Goal: Transaction & Acquisition: Register for event/course

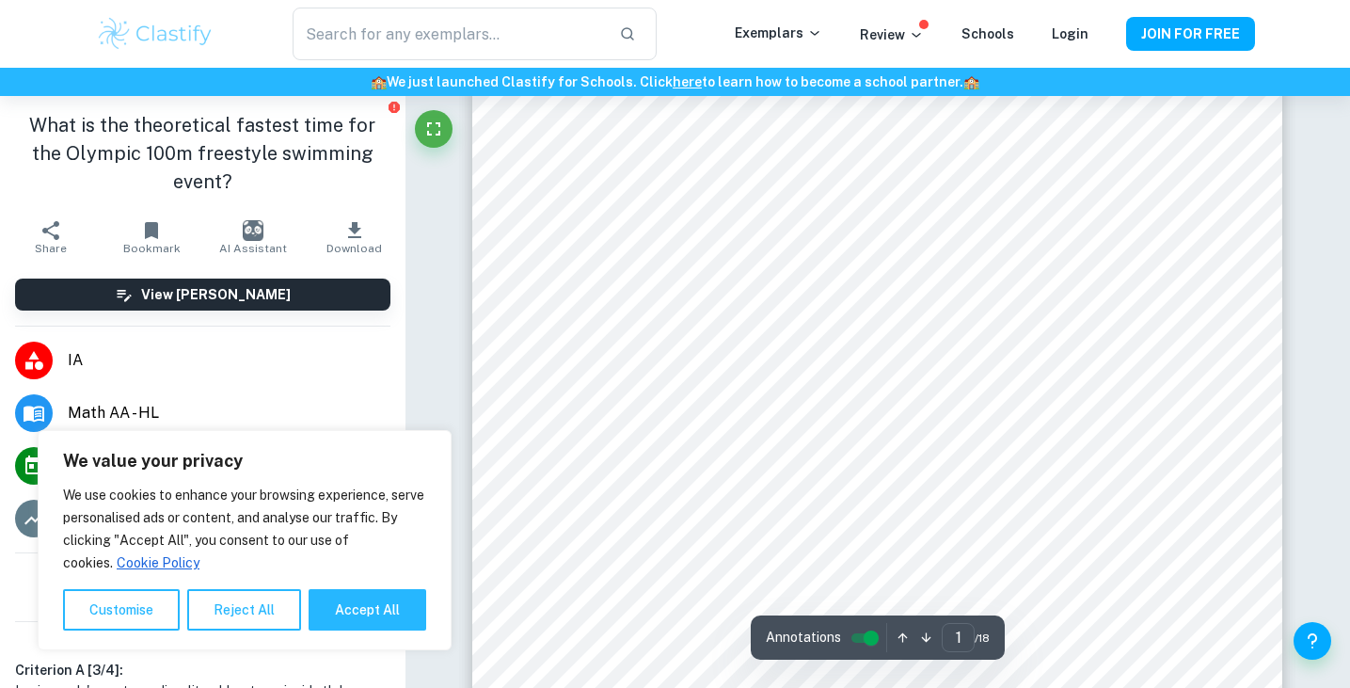
scroll to position [375, 0]
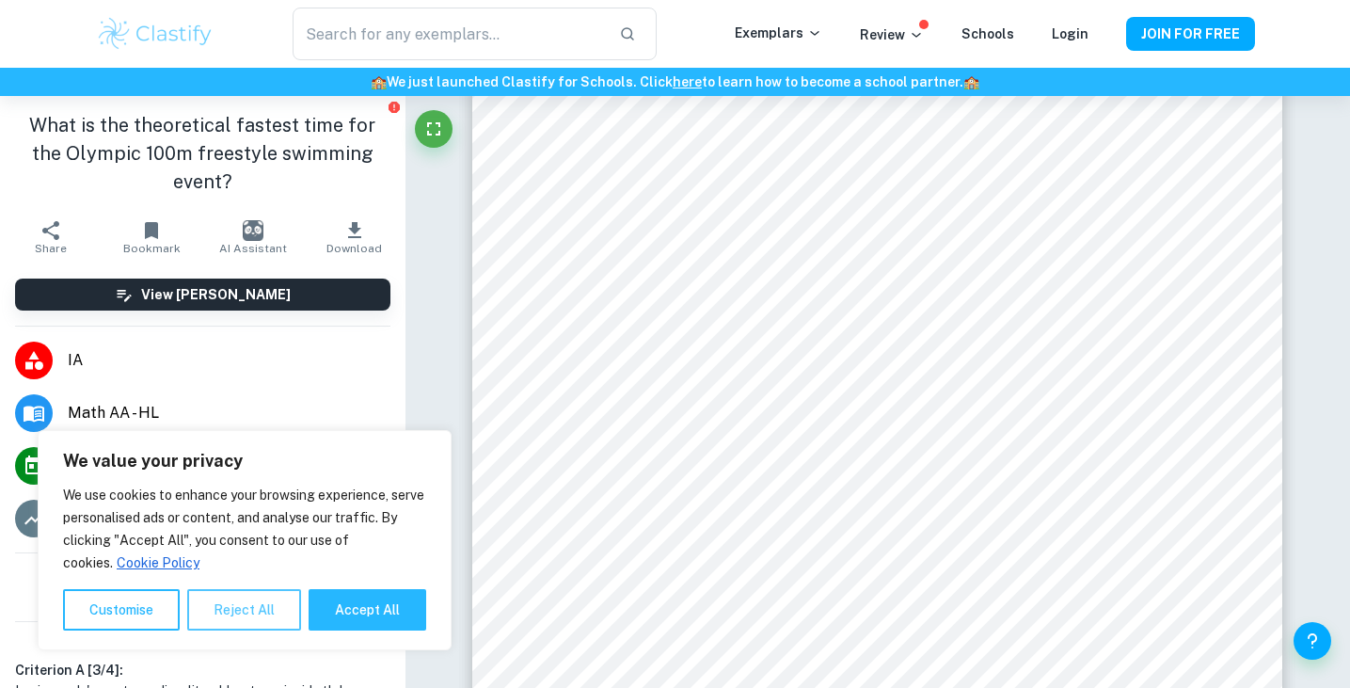
click at [271, 607] on button "Reject All" at bounding box center [244, 609] width 114 height 41
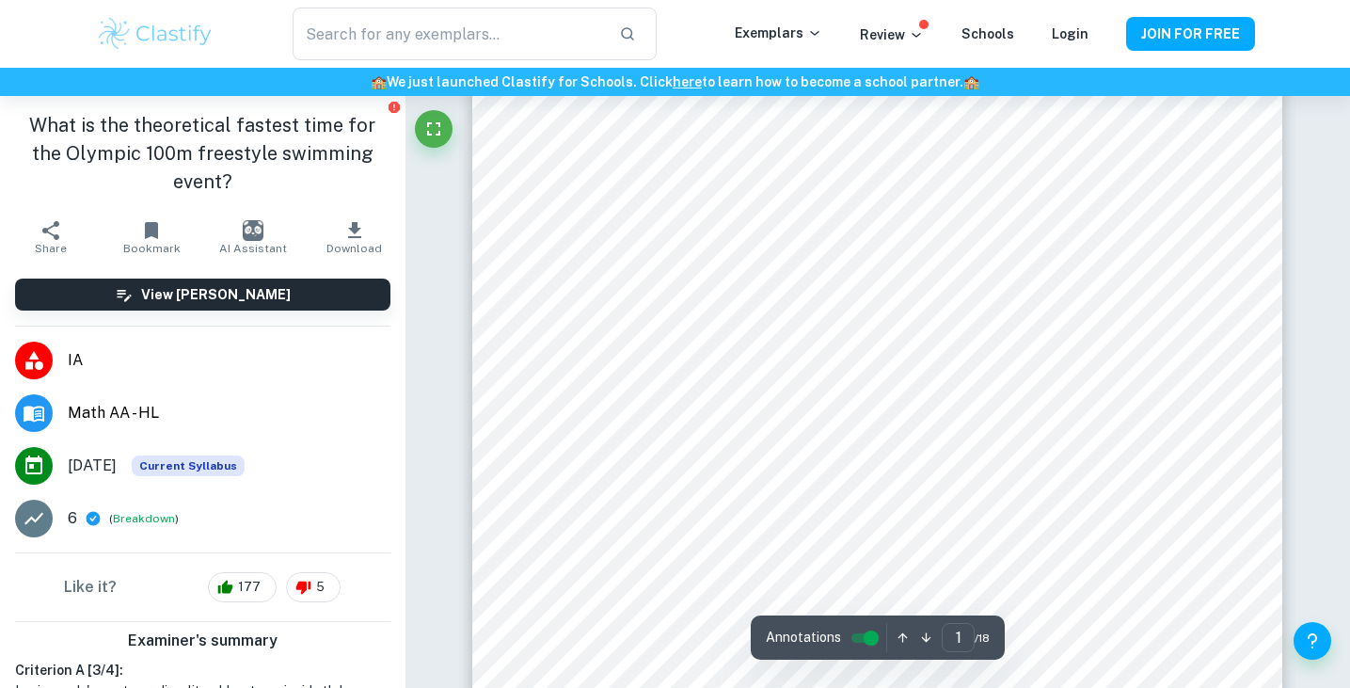
scroll to position [417, 0]
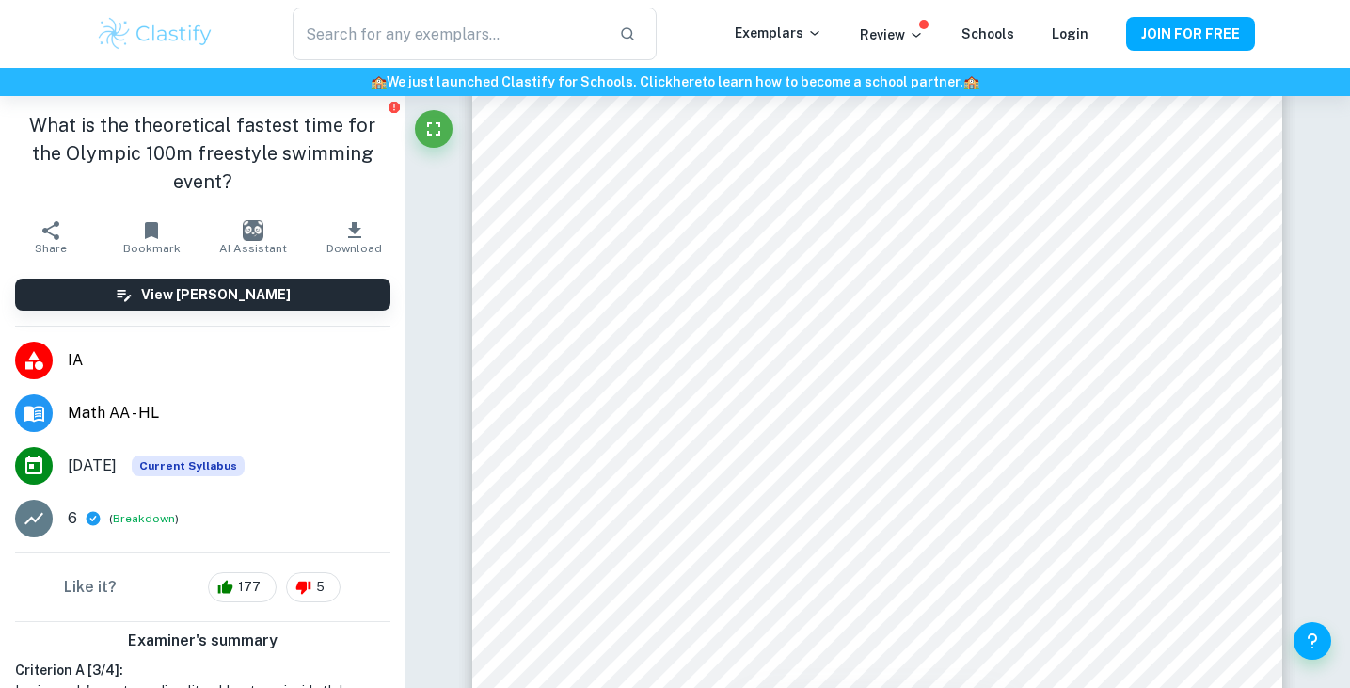
click at [76, 507] on p "6" at bounding box center [72, 518] width 9 height 23
click at [126, 510] on button "Breakdown" at bounding box center [144, 518] width 62 height 17
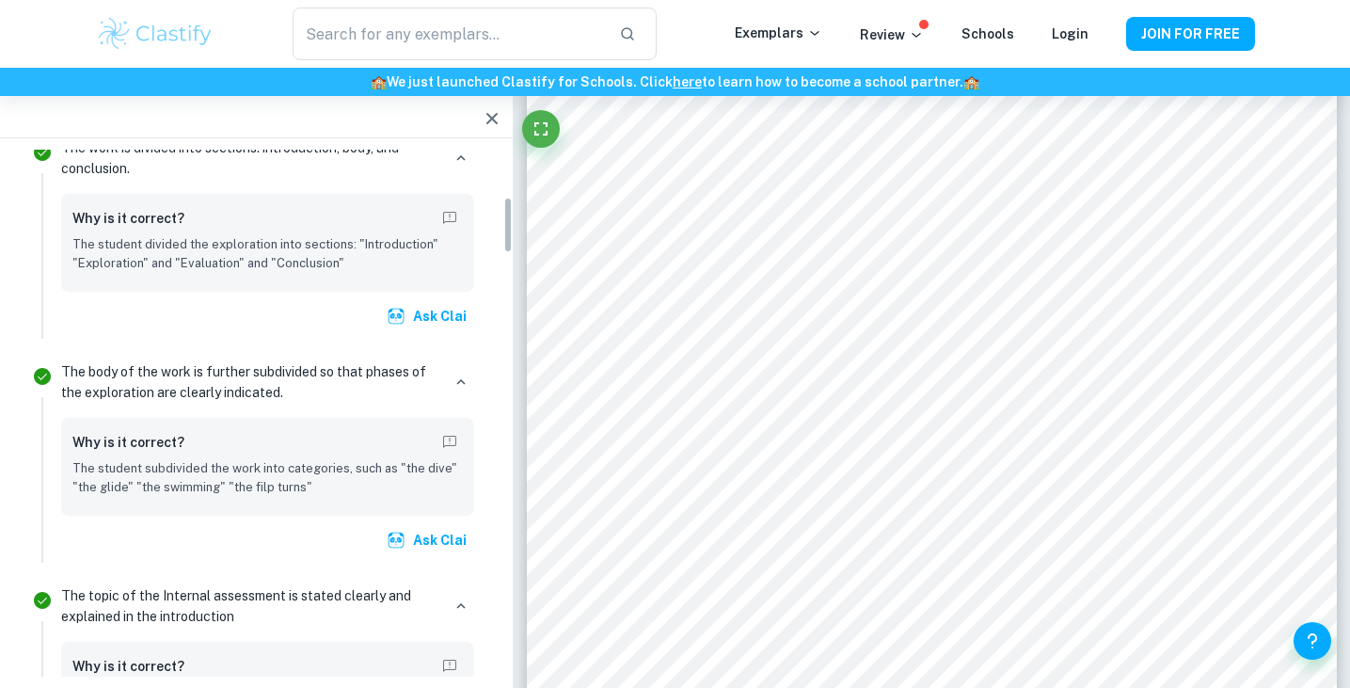
scroll to position [464, 0]
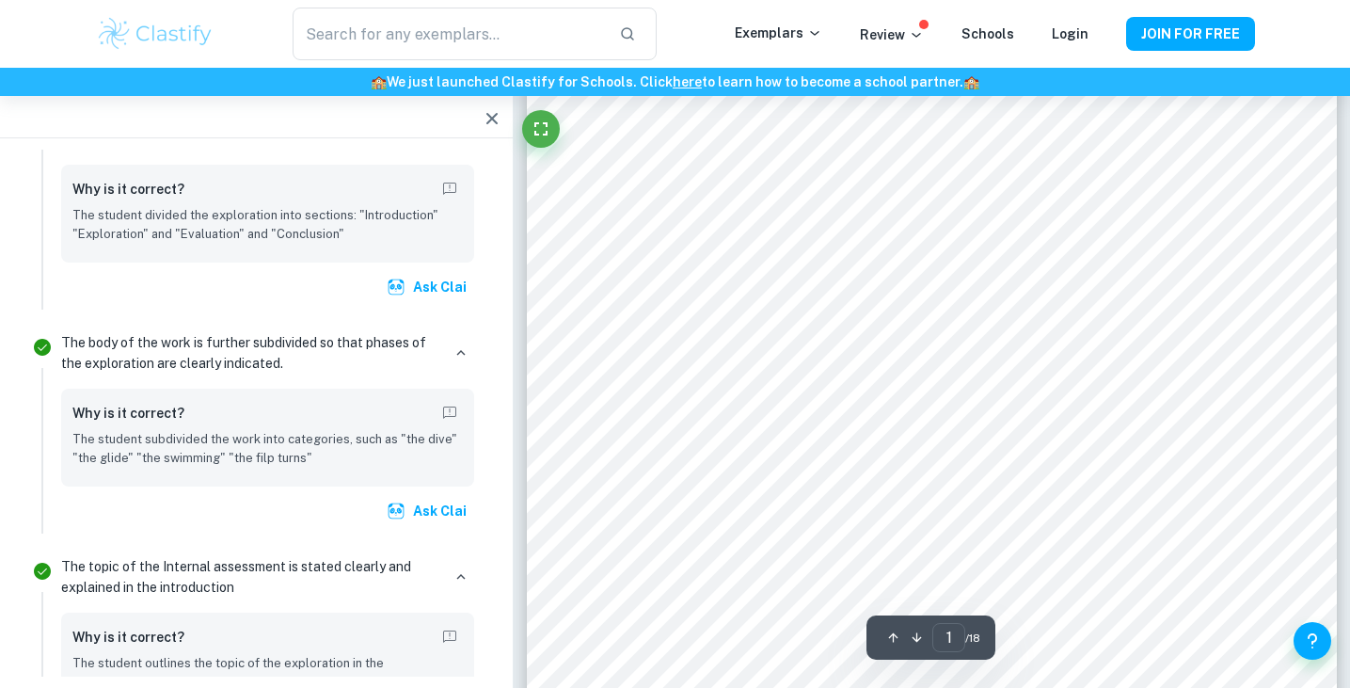
click at [1178, 8] on div "​ Exemplars Review Schools Login JOIN FOR FREE" at bounding box center [675, 34] width 1204 height 53
click at [1169, 22] on button "JOIN FOR FREE" at bounding box center [1190, 34] width 129 height 34
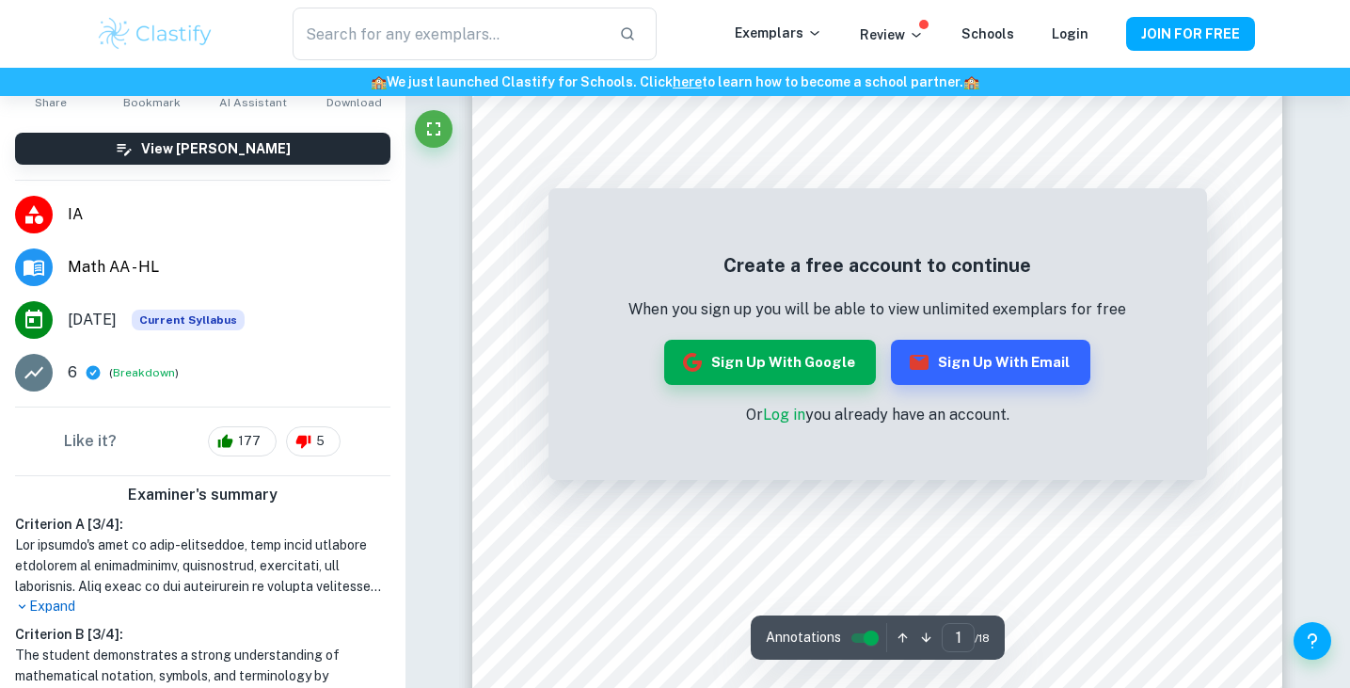
scroll to position [1, 0]
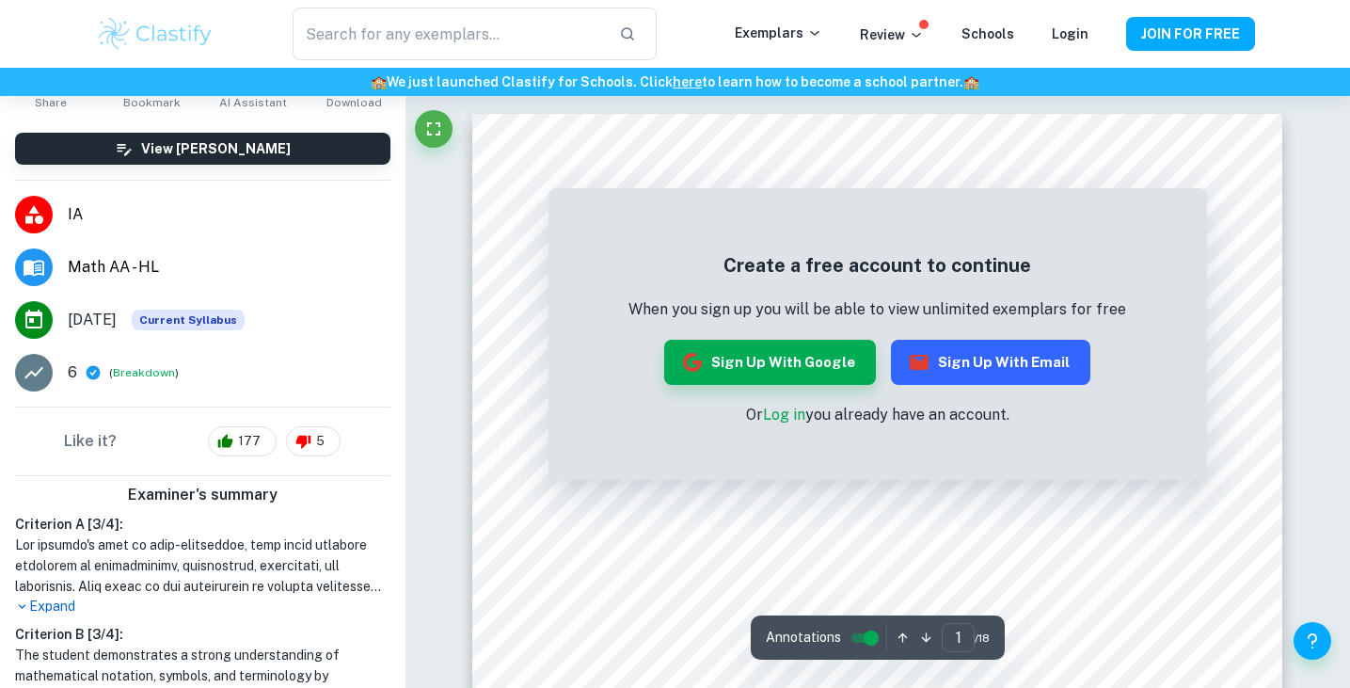
click at [908, 353] on icon "button" at bounding box center [919, 362] width 23 height 23
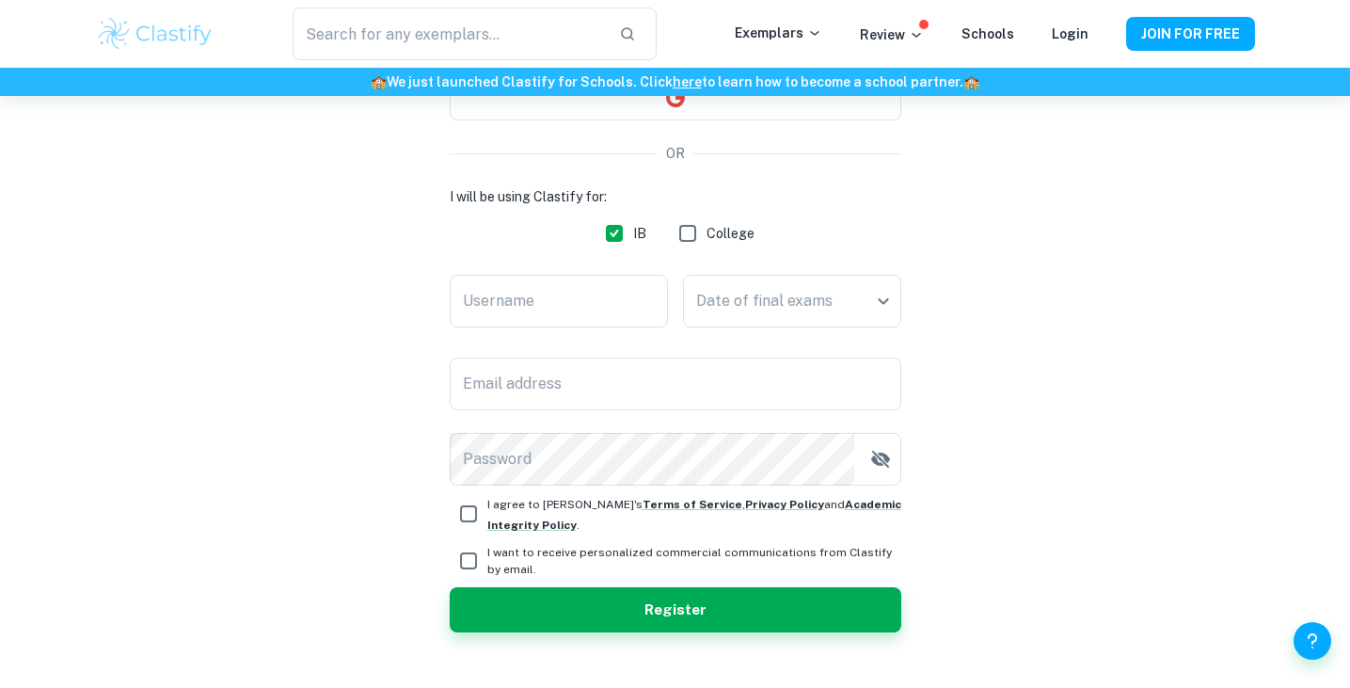
scroll to position [247, 0]
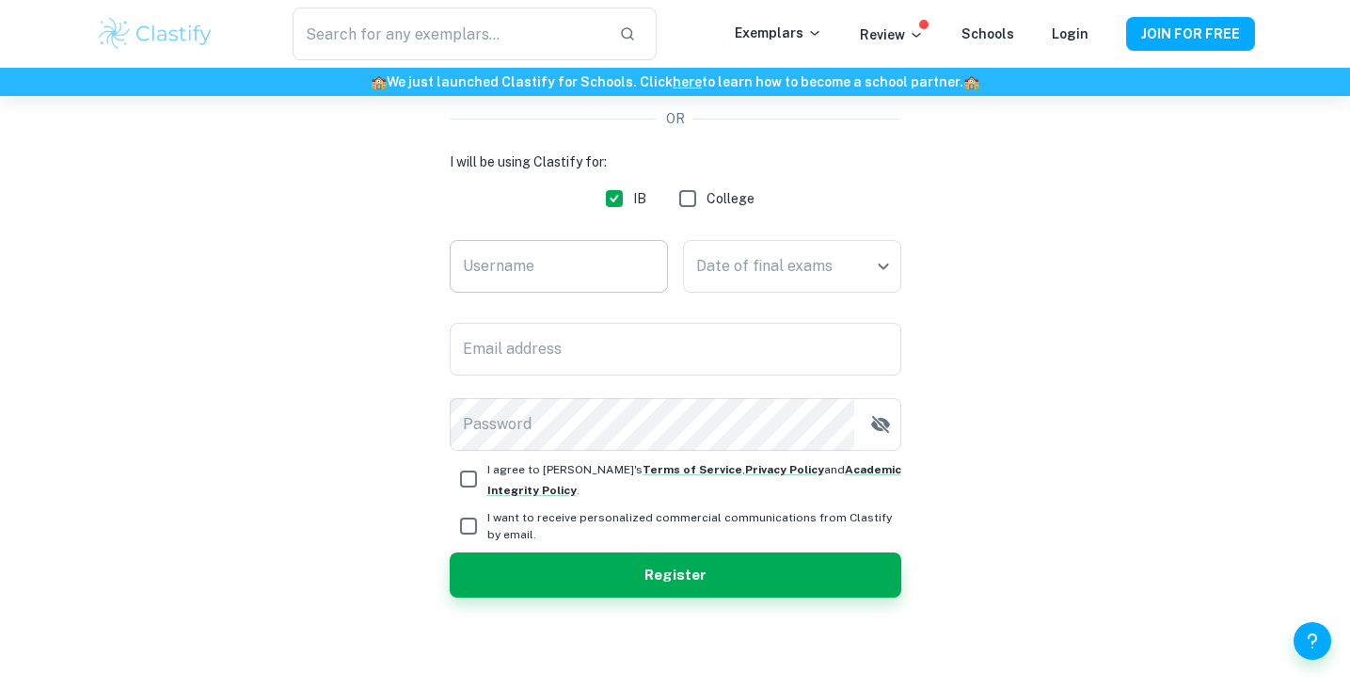
click at [560, 253] on input "Username" at bounding box center [559, 266] width 218 height 53
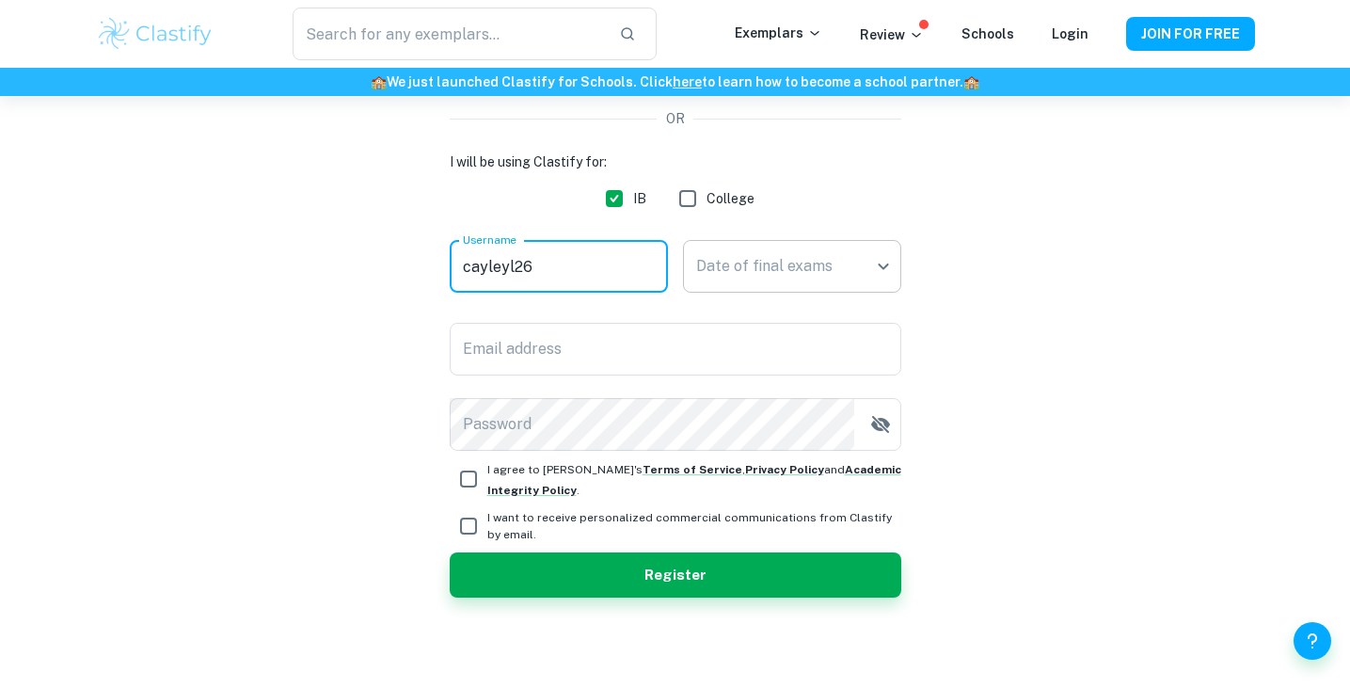
type input "cayleyl26"
click at [735, 265] on body "We value your privacy We use cookies to enhance your browsing experience, serve…" at bounding box center [675, 193] width 1350 height 688
